Goal: Book appointment/travel/reservation

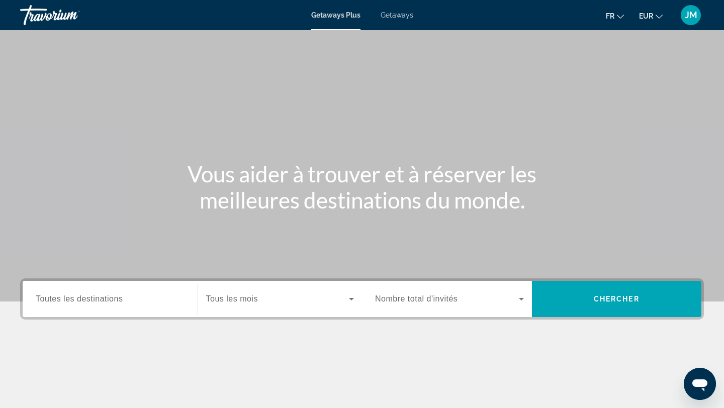
click at [244, 301] on span "Tous les mois" at bounding box center [232, 299] width 52 height 9
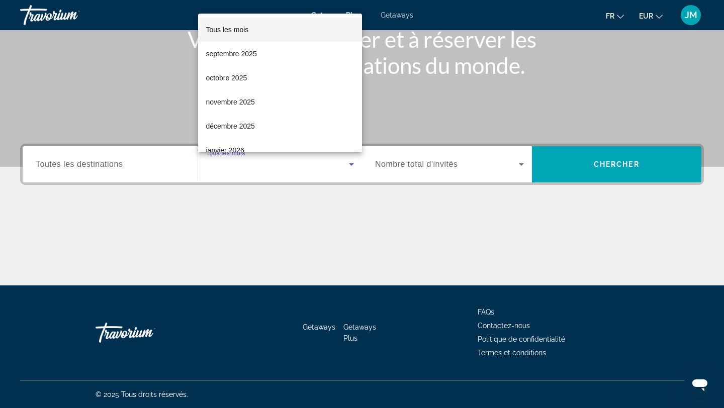
scroll to position [135, 0]
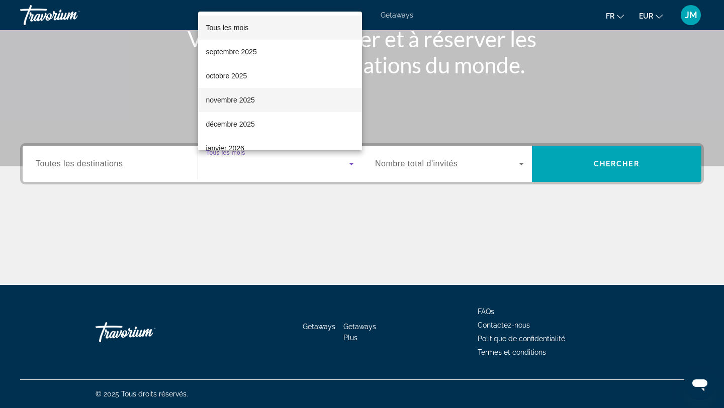
click at [226, 98] on span "novembre 2025" at bounding box center [230, 100] width 49 height 12
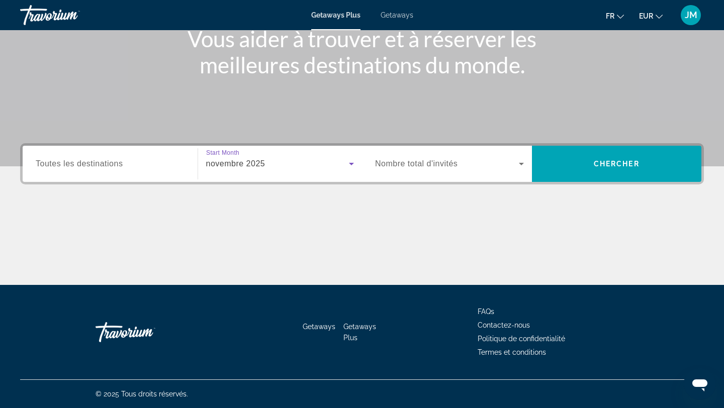
click at [134, 160] on input "Destination Toutes les destinations" at bounding box center [110, 164] width 149 height 12
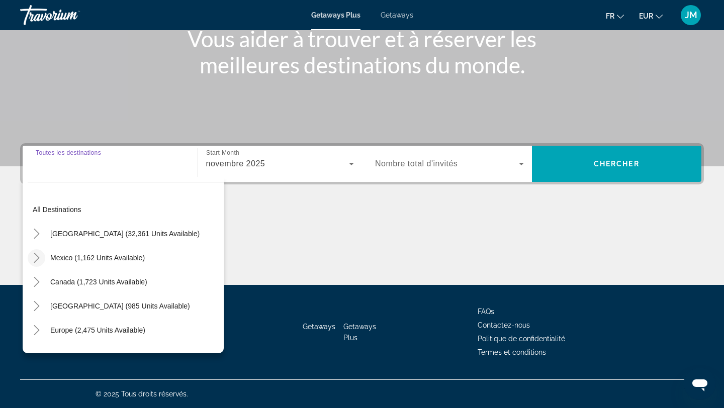
click at [38, 259] on icon "Toggle Mexico (1,162 units available)" at bounding box center [37, 258] width 6 height 10
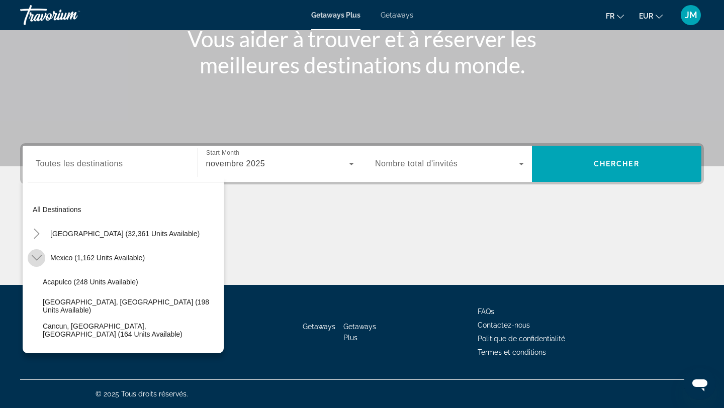
scroll to position [53, 0]
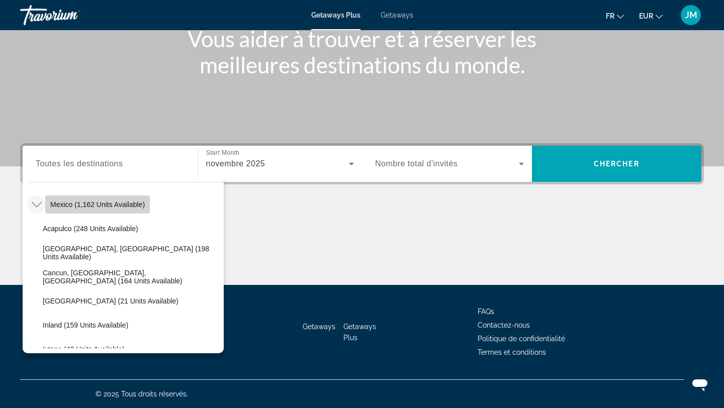
click at [66, 206] on span "Mexico (1,162 units available)" at bounding box center [97, 205] width 95 height 8
type input "**********"
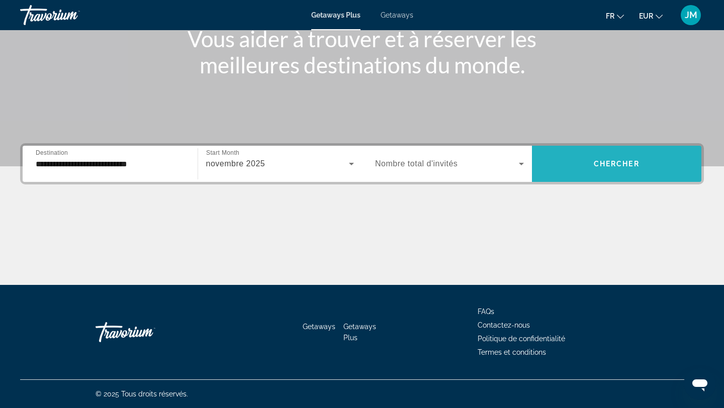
click at [573, 164] on span "Search widget" at bounding box center [617, 164] width 170 height 24
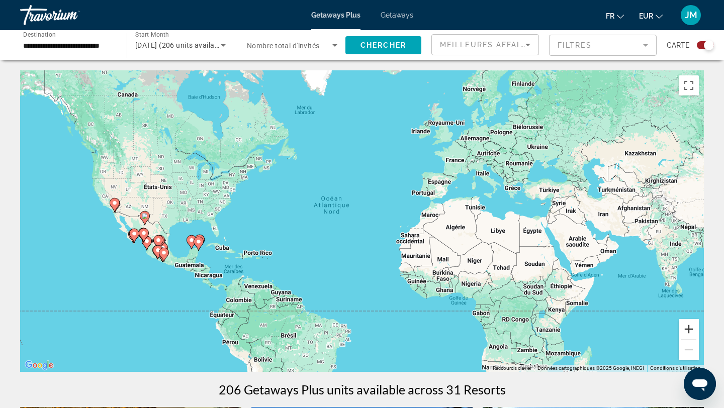
click at [690, 330] on button "Zoom avant" at bounding box center [689, 329] width 20 height 20
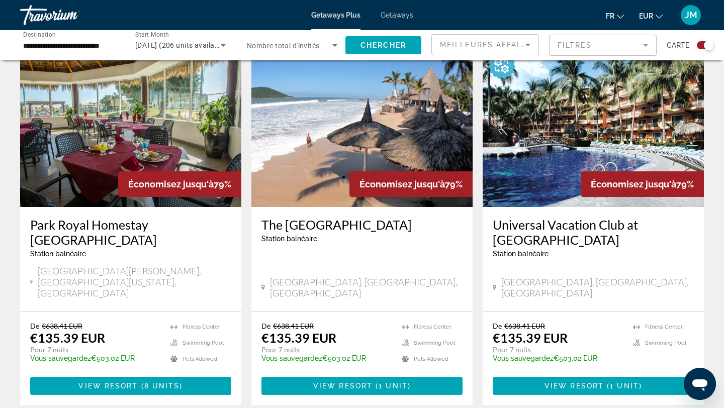
scroll to position [364, 0]
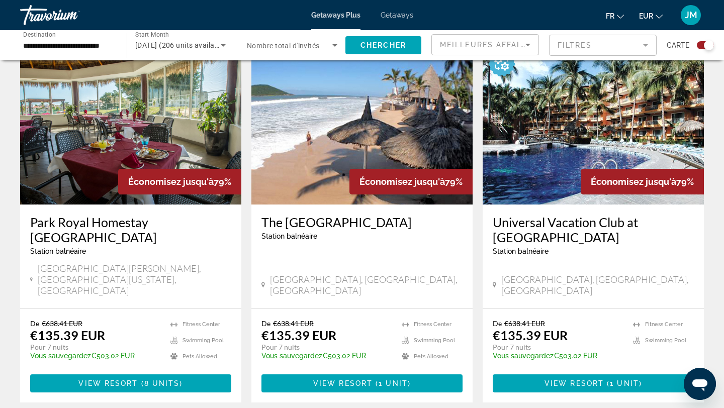
click at [542, 154] on img "Main content" at bounding box center [593, 124] width 221 height 161
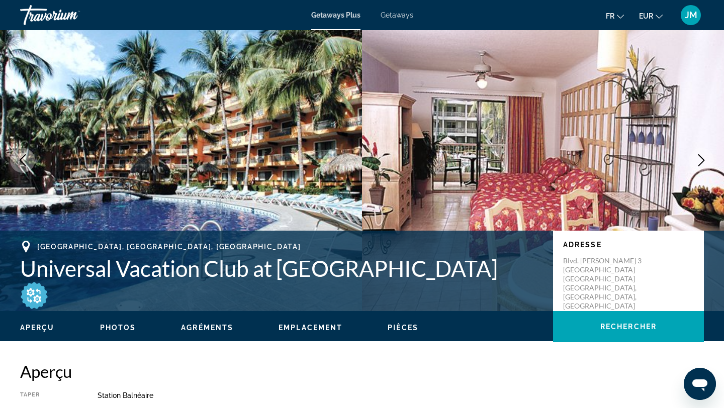
scroll to position [25, 0]
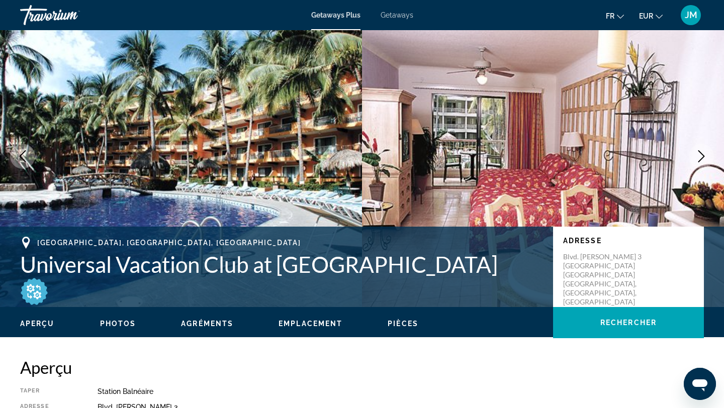
click at [705, 151] on icon "Next image" at bounding box center [701, 156] width 12 height 12
click at [700, 154] on icon "Next image" at bounding box center [701, 156] width 12 height 12
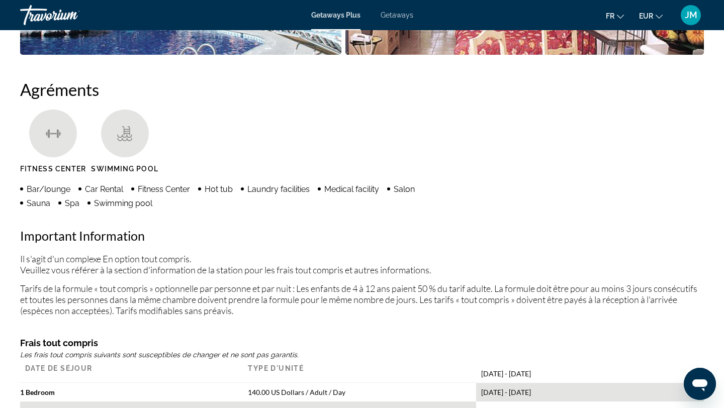
scroll to position [628, 0]
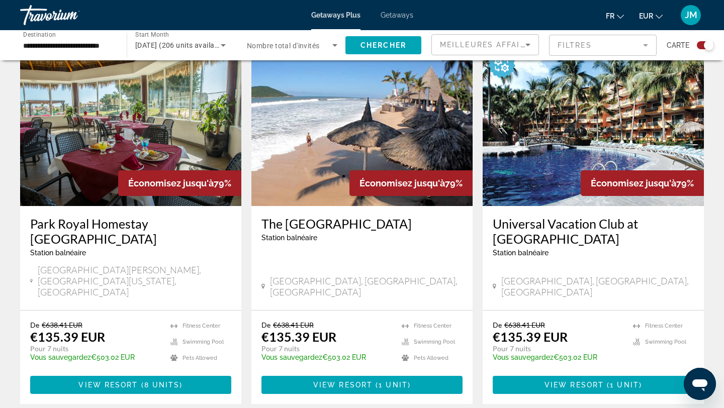
scroll to position [369, 0]
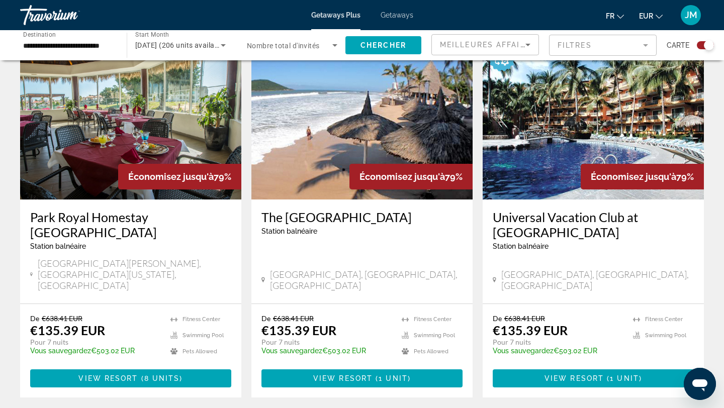
click at [299, 150] on img "Main content" at bounding box center [361, 119] width 221 height 161
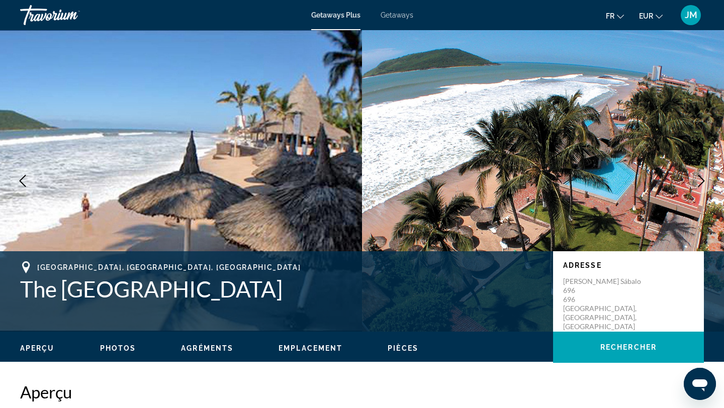
click at [699, 181] on icon "Next image" at bounding box center [701, 181] width 12 height 12
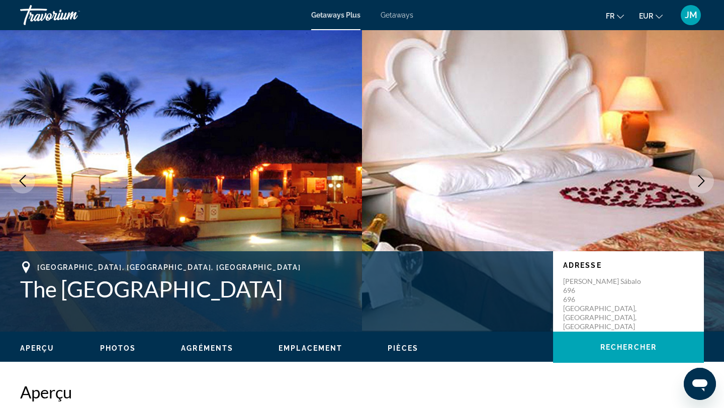
click at [699, 181] on icon "Next image" at bounding box center [701, 181] width 12 height 12
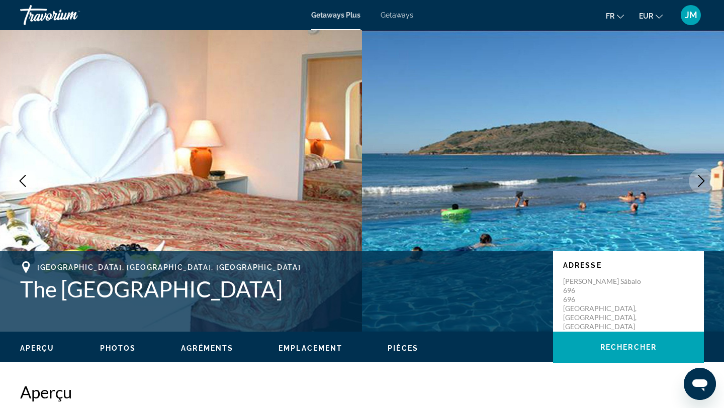
click at [699, 181] on icon "Next image" at bounding box center [701, 181] width 12 height 12
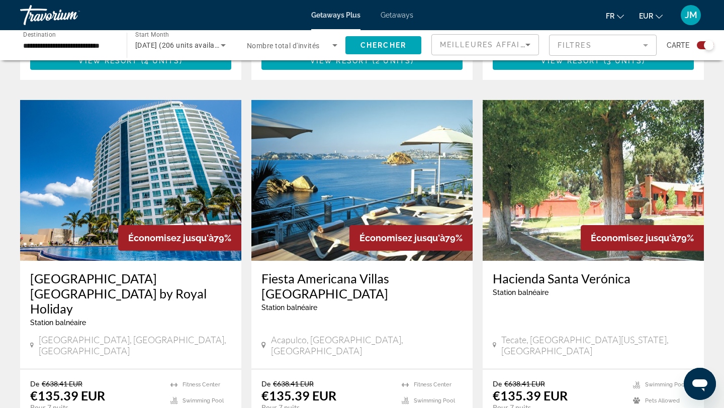
scroll to position [1059, 0]
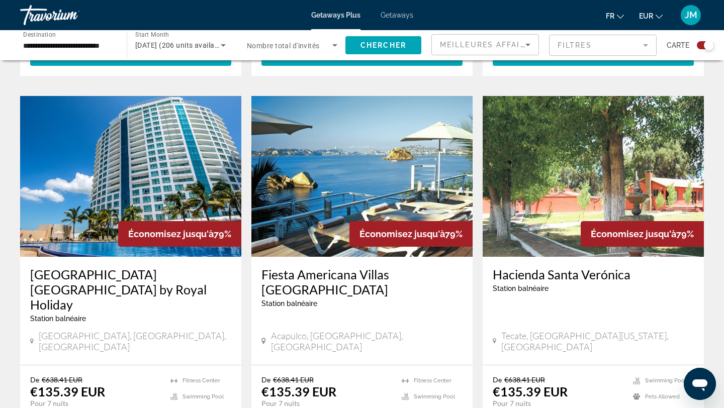
click at [159, 154] on img "Main content" at bounding box center [130, 176] width 221 height 161
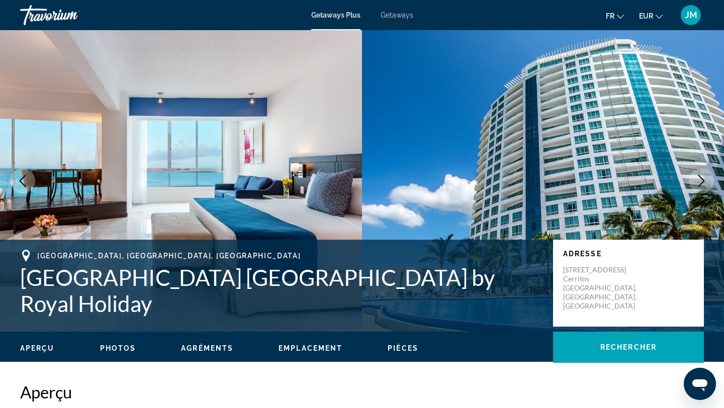
click at [684, 184] on img "Main content" at bounding box center [543, 181] width 362 height 302
click at [688, 184] on img "Main content" at bounding box center [543, 181] width 362 height 302
click at [692, 183] on button "Next image" at bounding box center [701, 180] width 25 height 25
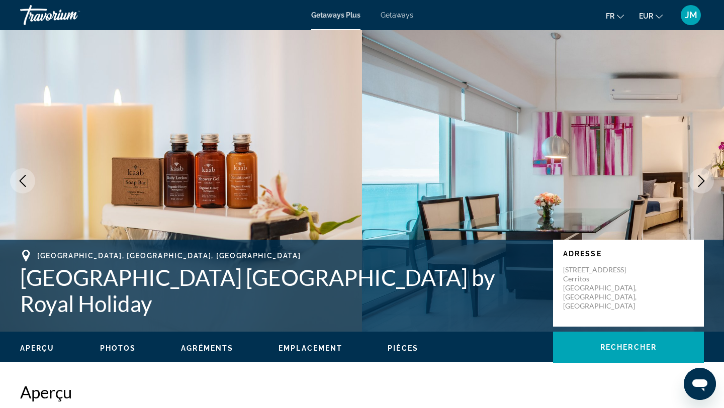
click at [693, 183] on button "Next image" at bounding box center [701, 180] width 25 height 25
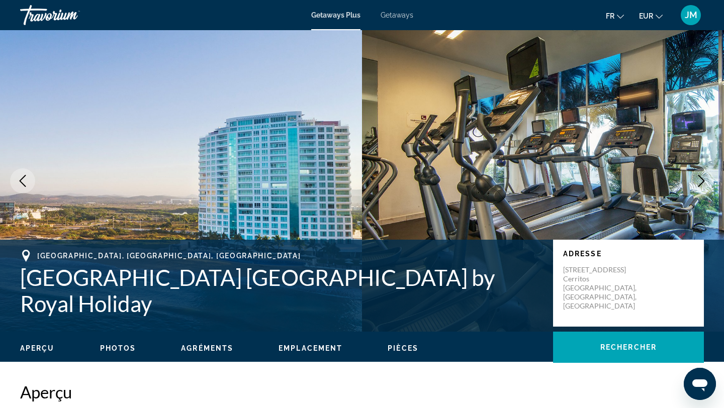
click at [693, 183] on button "Next image" at bounding box center [701, 180] width 25 height 25
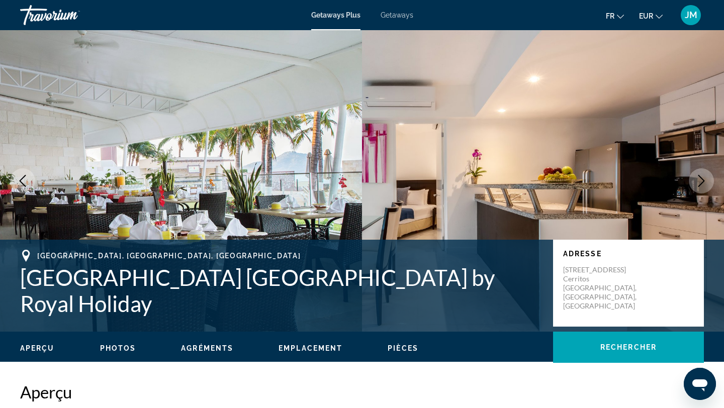
click at [693, 183] on button "Next image" at bounding box center [701, 180] width 25 height 25
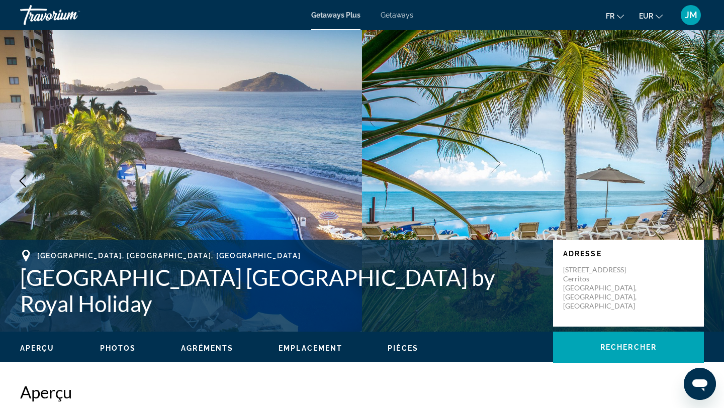
click at [693, 184] on button "Next image" at bounding box center [701, 180] width 25 height 25
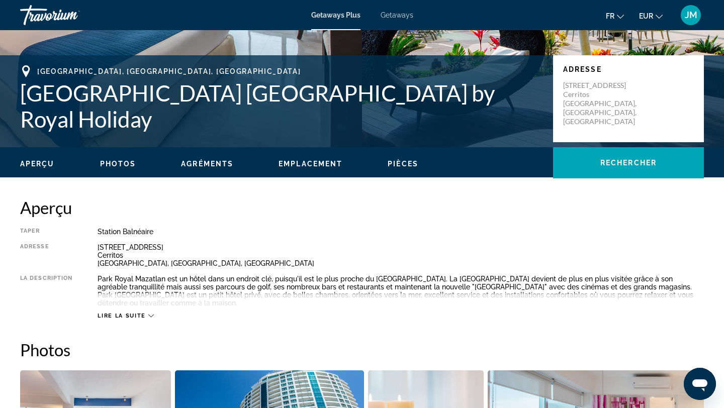
scroll to position [199, 0]
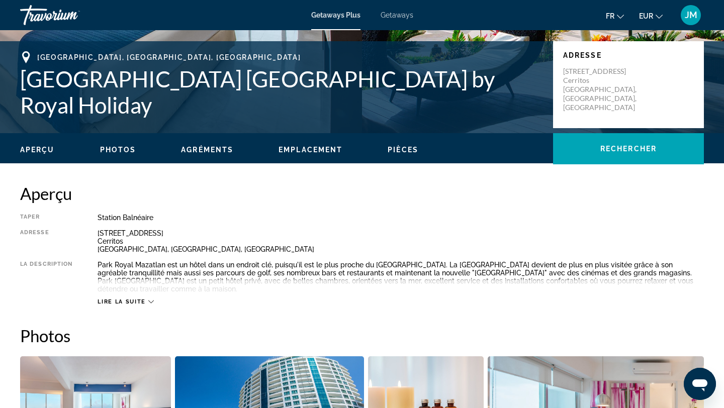
click at [135, 298] on div "Lire la suite" at bounding box center [401, 292] width 606 height 28
click at [141, 301] on span "Lire la suite" at bounding box center [122, 302] width 48 height 7
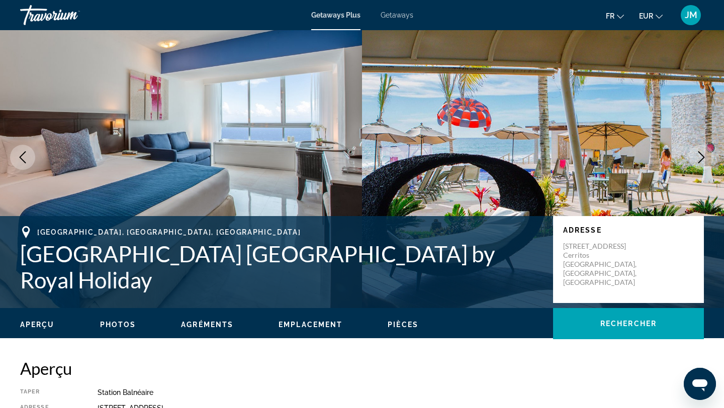
scroll to position [0, 0]
